Goal: Contribute content: Contribute content

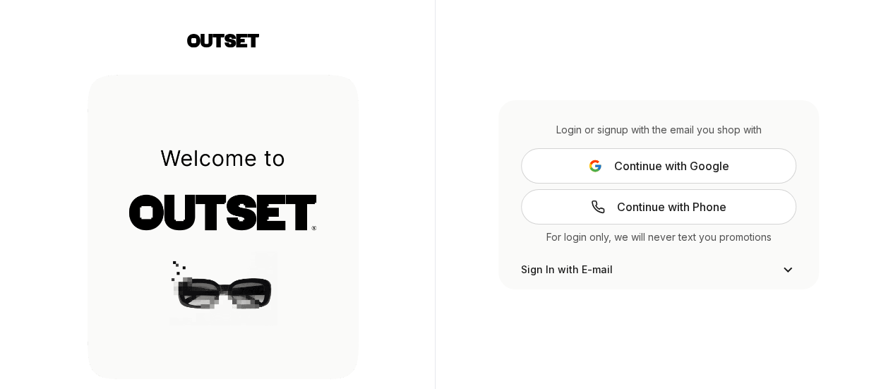
click at [692, 166] on span "Continue with Google" at bounding box center [670, 165] width 115 height 17
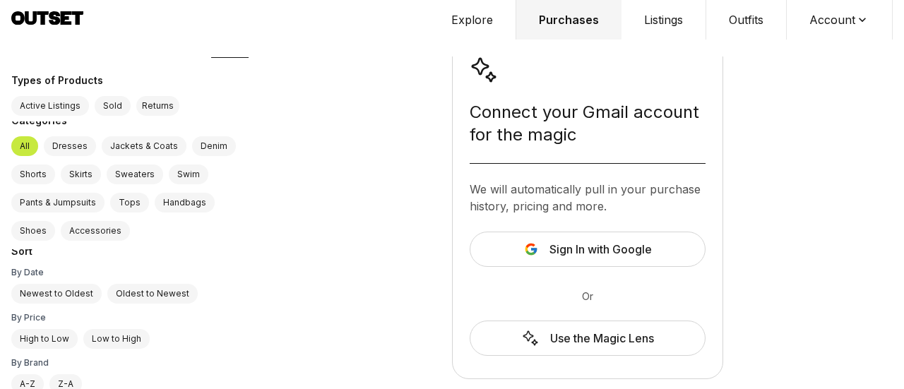
scroll to position [9, 0]
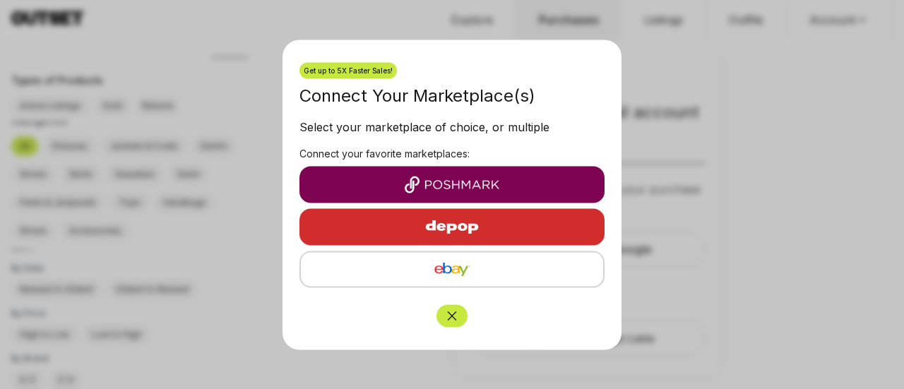
click at [452, 320] on icon "Close" at bounding box center [452, 315] width 14 height 14
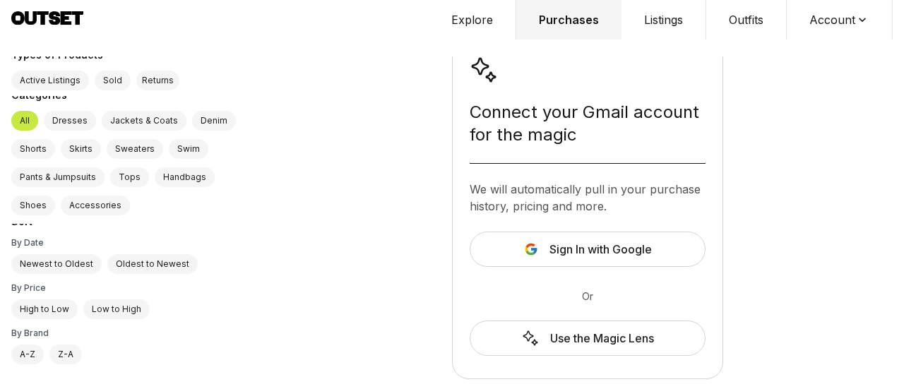
click at [639, 340] on div "Use the Magic Lens" at bounding box center [587, 337] width 236 height 35
click at [482, 24] on button "Explore" at bounding box center [472, 20] width 88 height 40
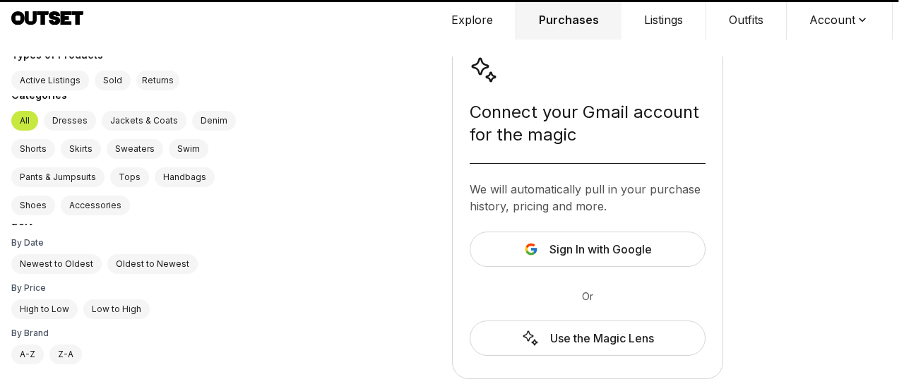
click at [480, 22] on button "Explore" at bounding box center [472, 20] width 88 height 40
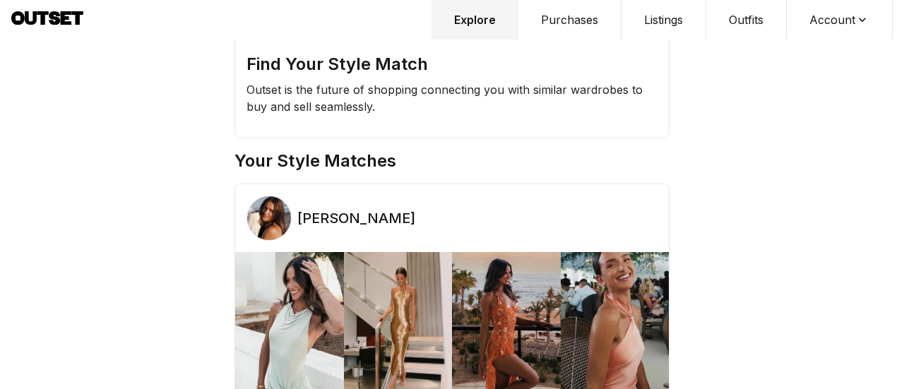
scroll to position [23, 0]
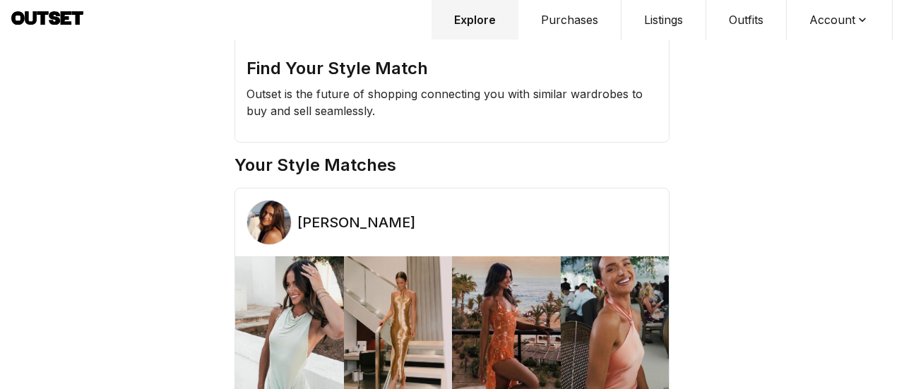
click at [265, 145] on div "Find Your Style Match Outset is the future of shopping connecting you with simi…" at bounding box center [452, 171] width 452 height 389
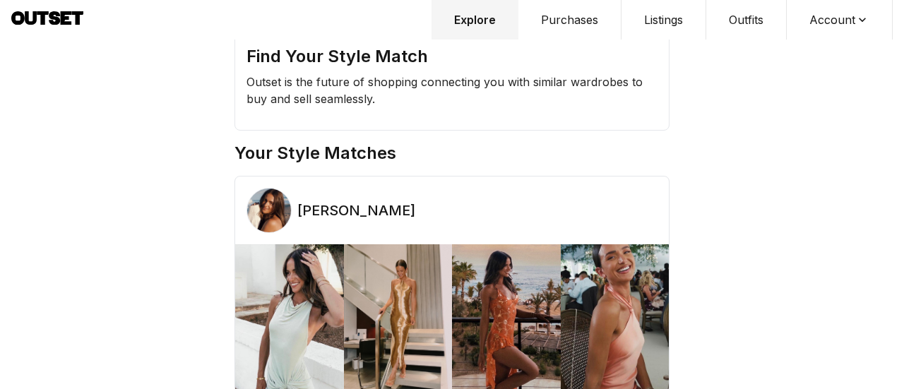
scroll to position [35, 0]
click at [566, 24] on button "Purchases" at bounding box center [569, 20] width 103 height 40
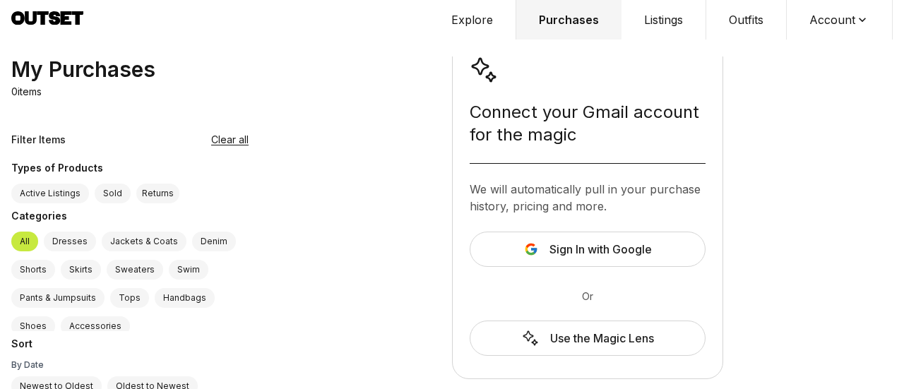
click at [76, 236] on label "Dresses" at bounding box center [70, 242] width 52 height 20
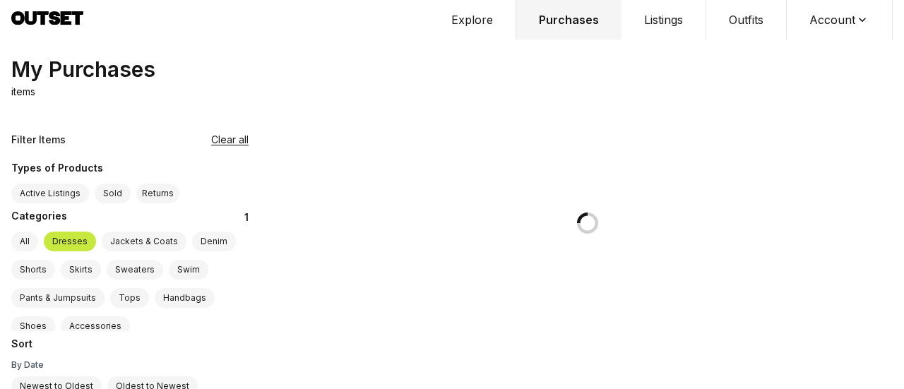
click at [669, 23] on button "Listings" at bounding box center [663, 20] width 85 height 40
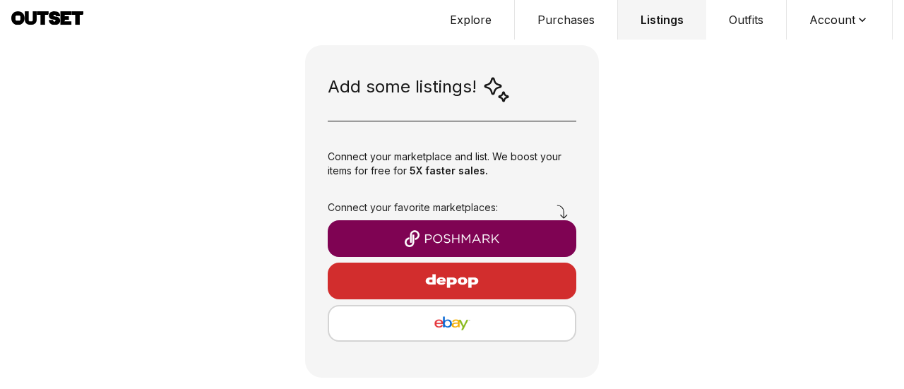
click at [748, 15] on button "Outfits" at bounding box center [746, 20] width 80 height 40
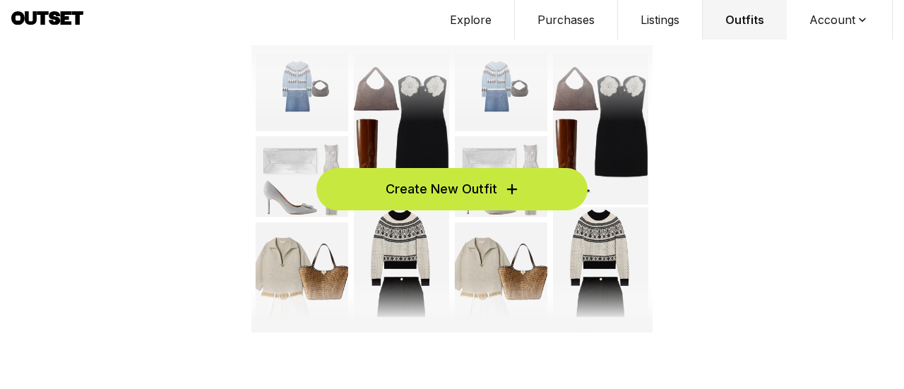
click at [520, 183] on button "Create New Outfit" at bounding box center [451, 189] width 271 height 42
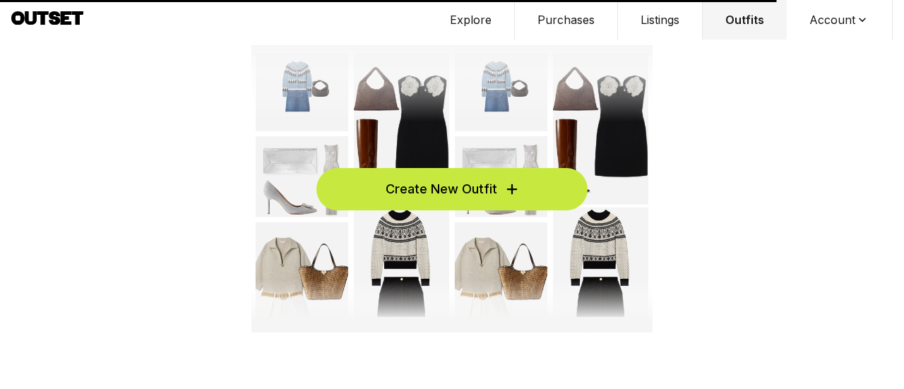
click at [491, 191] on span "Create New Outfit" at bounding box center [441, 189] width 112 height 20
click at [838, 19] on button "Account" at bounding box center [839, 20] width 106 height 40
click at [781, 136] on div "Create New Outfit" at bounding box center [452, 188] width 892 height 287
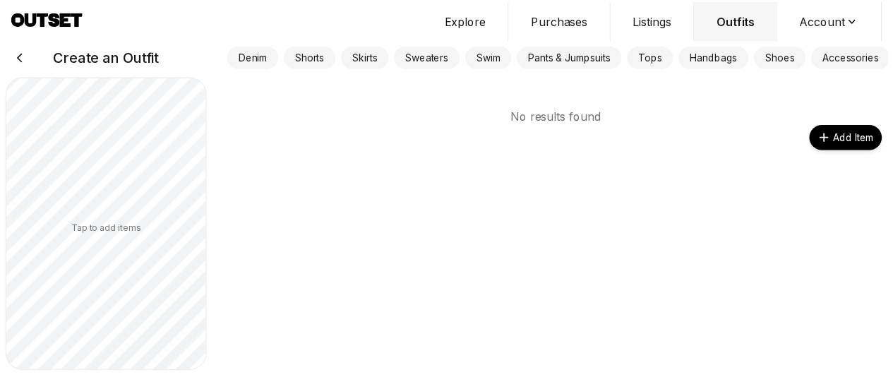
scroll to position [0, 248]
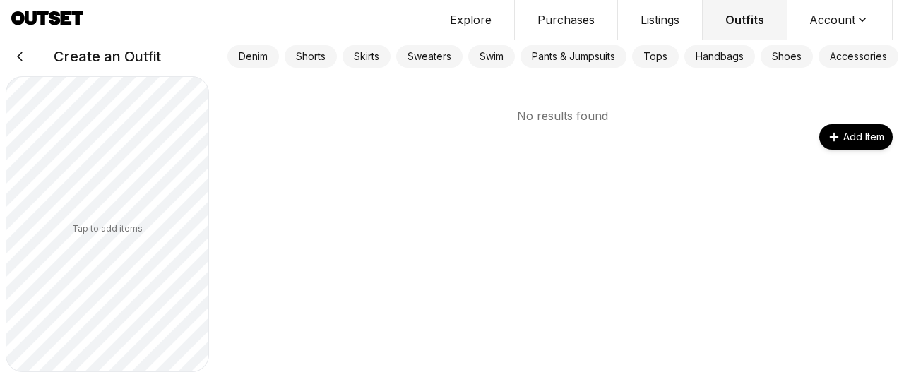
click at [777, 54] on button "Shoes" at bounding box center [786, 56] width 52 height 23
click at [840, 140] on link "Add Item" at bounding box center [855, 136] width 73 height 25
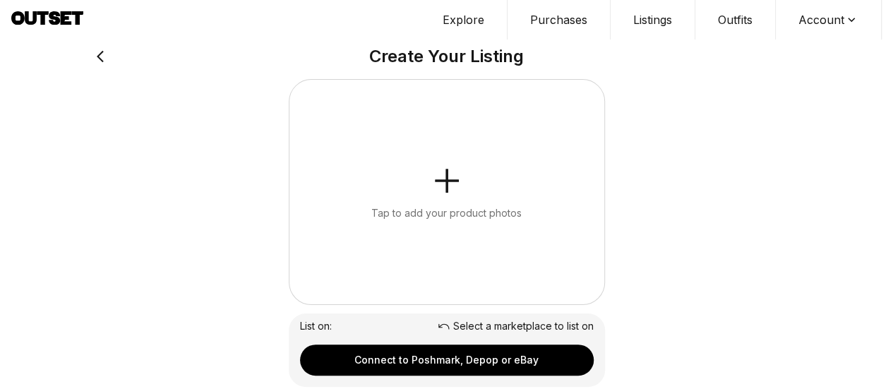
click at [450, 183] on icon "button" at bounding box center [447, 181] width 34 height 34
